Goal: Task Accomplishment & Management: Manage account settings

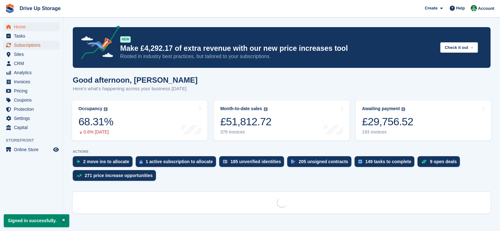
click at [49, 45] on span "Subscriptions" at bounding box center [33, 45] width 38 height 9
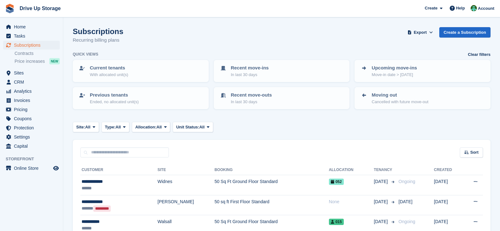
click at [136, 151] on input "text" at bounding box center [124, 153] width 89 height 10
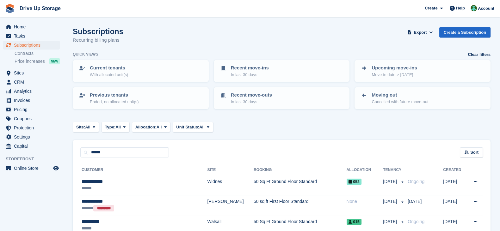
type input "******"
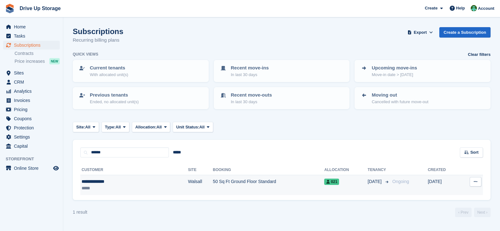
click at [119, 184] on div "**********" at bounding box center [112, 182] width 60 height 7
